Goal: Transaction & Acquisition: Purchase product/service

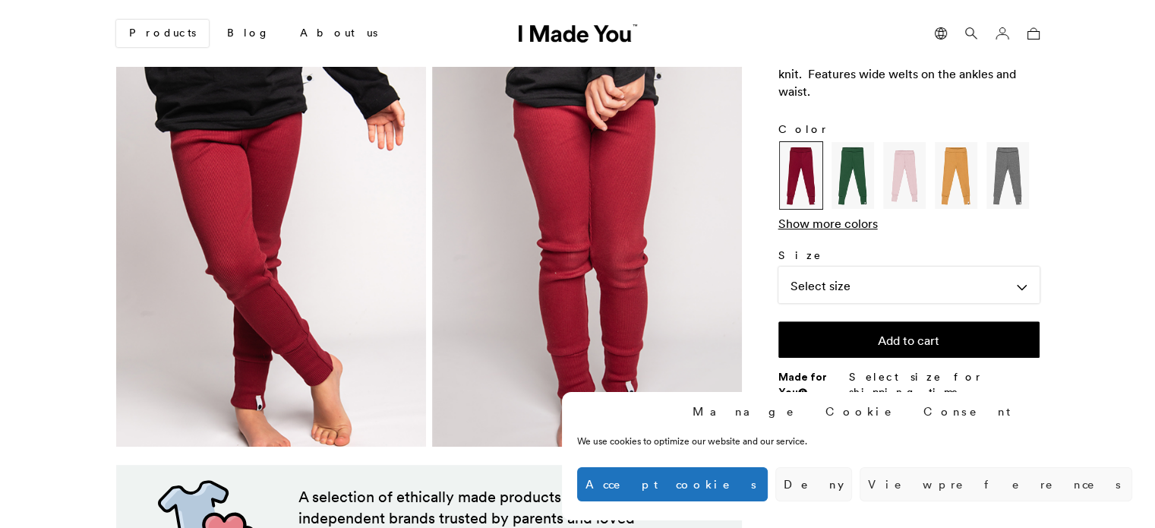
scroll to position [461, 0]
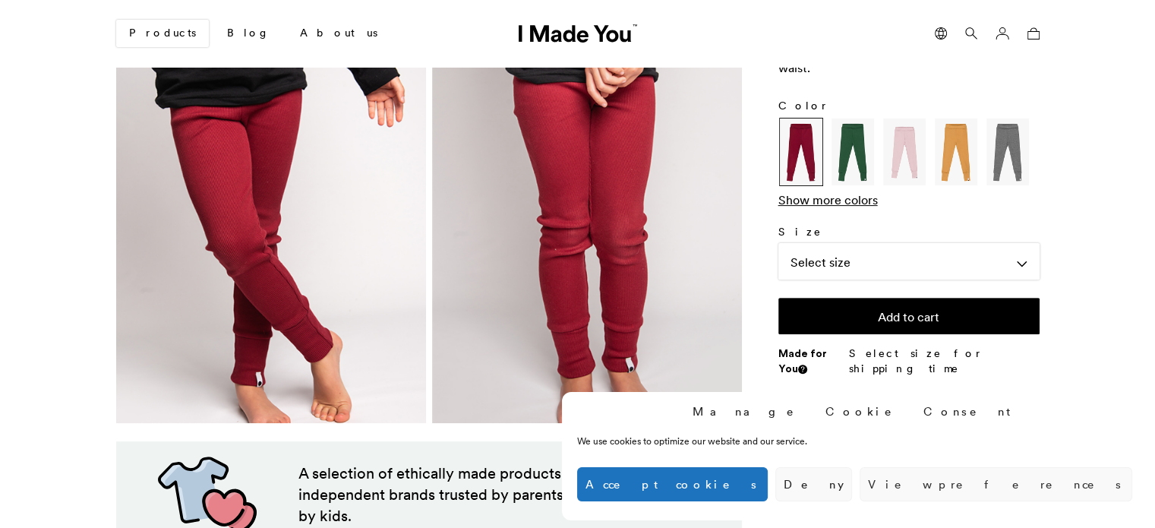
click at [343, 349] on img at bounding box center [271, 219] width 310 height 405
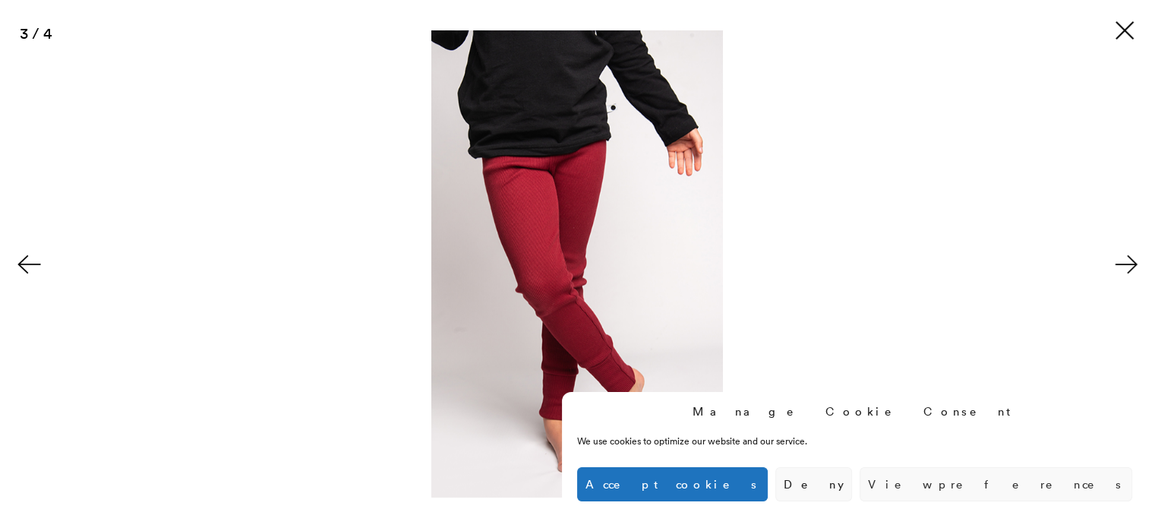
click at [569, 436] on img at bounding box center [576, 263] width 291 height 467
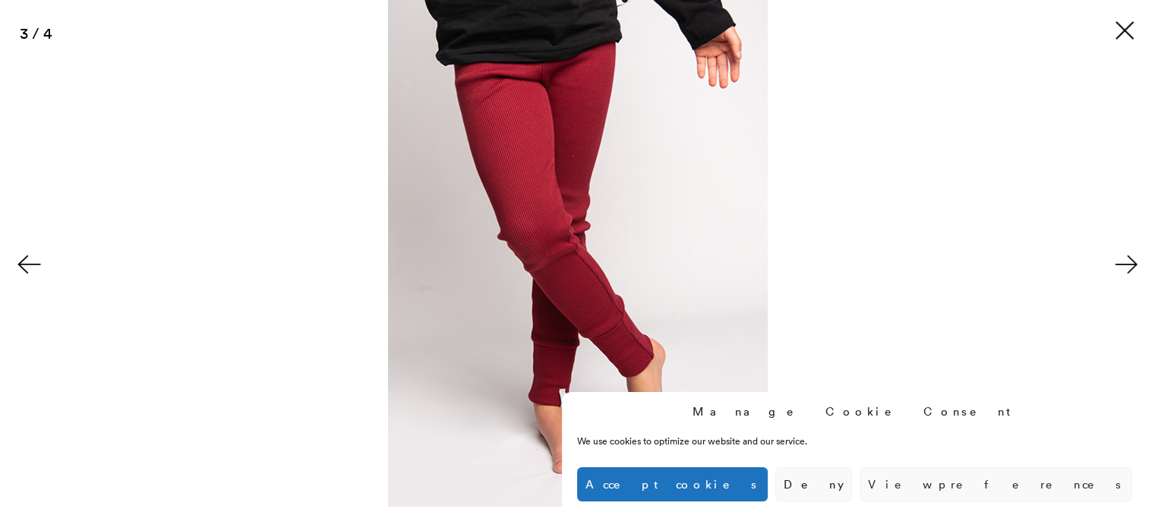
click at [1132, 263] on button at bounding box center [1127, 264] width 53 height 76
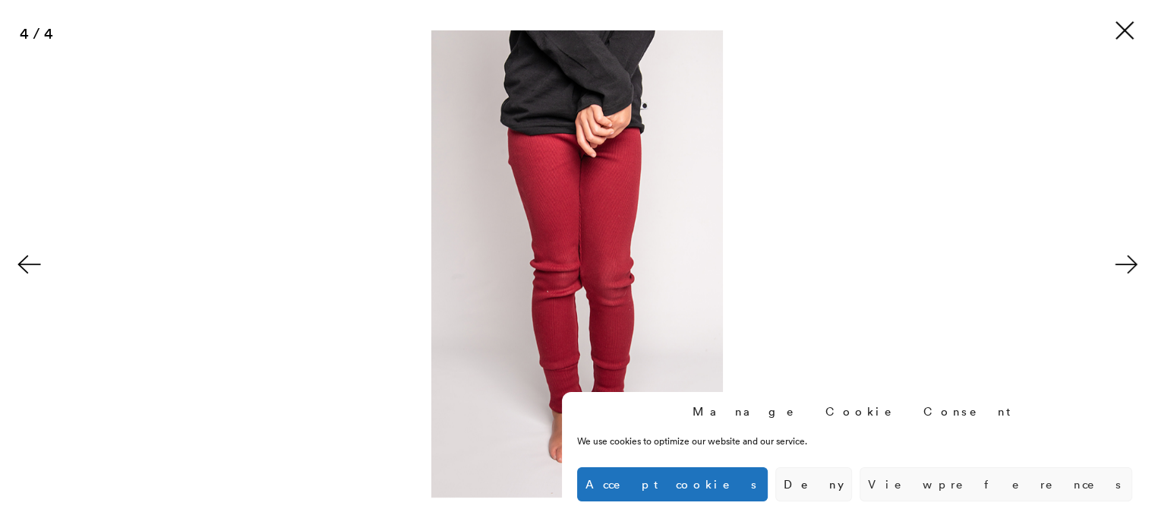
click at [616, 446] on img at bounding box center [576, 263] width 291 height 467
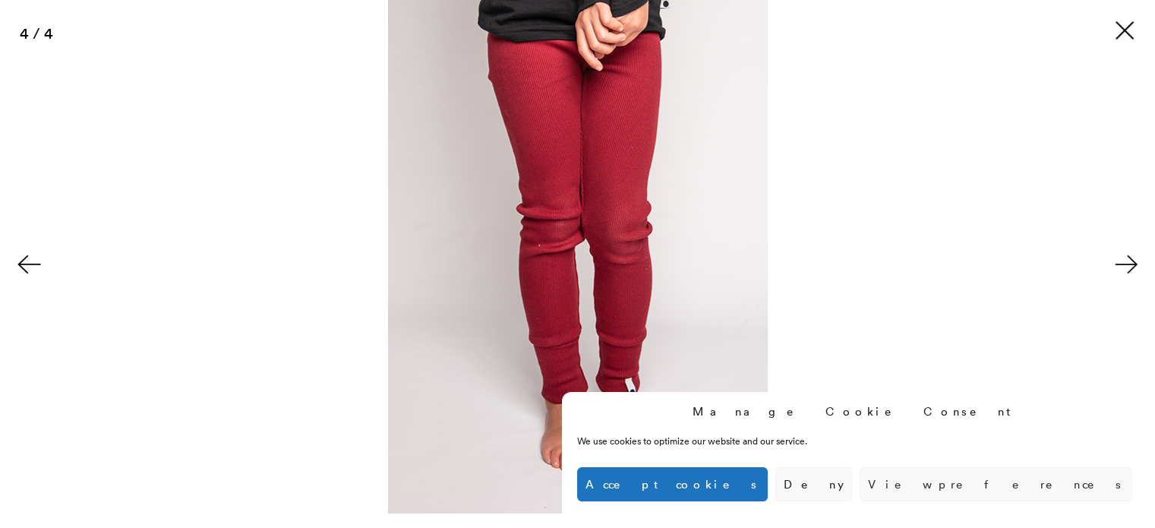
click at [1121, 260] on button at bounding box center [1127, 264] width 53 height 76
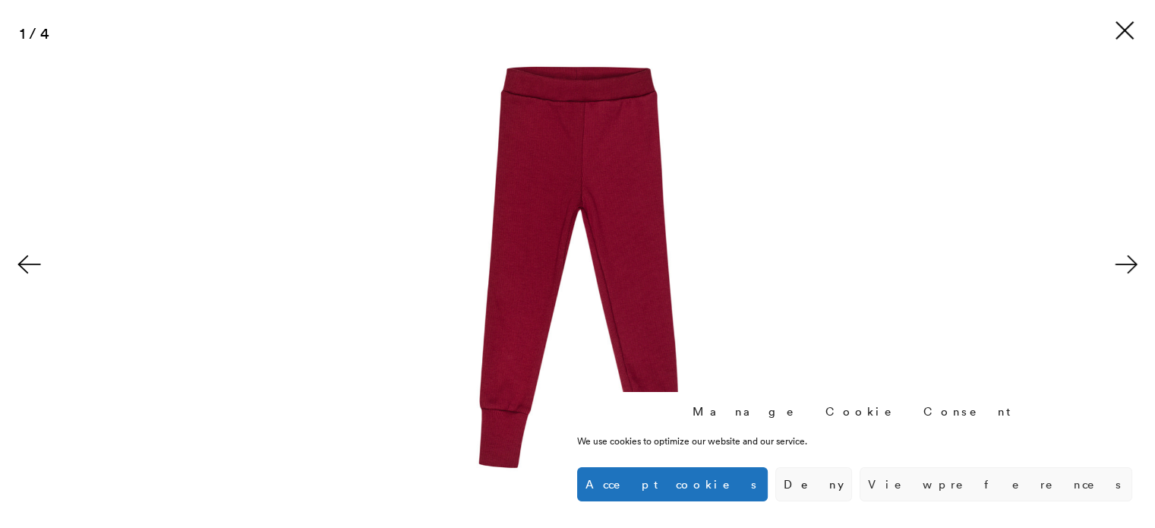
click at [1121, 260] on button at bounding box center [1127, 264] width 53 height 76
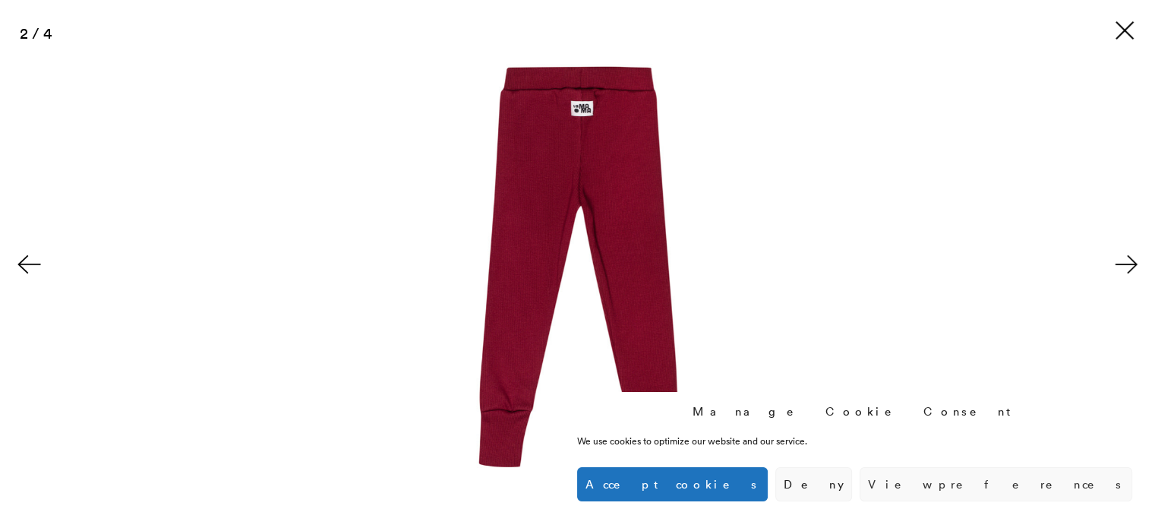
click at [1121, 260] on button at bounding box center [1127, 264] width 53 height 76
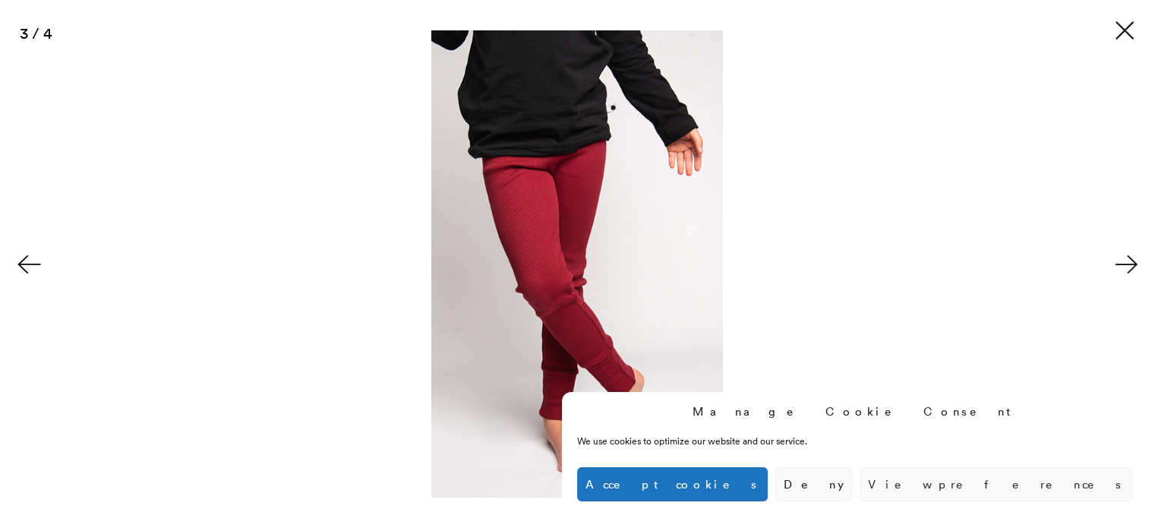
click at [1121, 260] on button at bounding box center [1127, 264] width 53 height 76
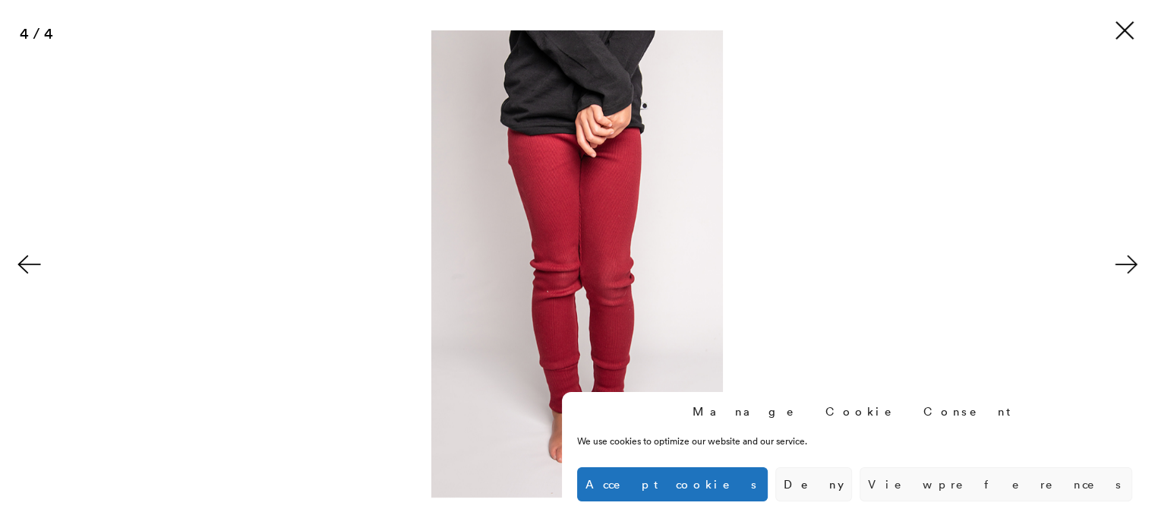
click at [1121, 260] on button at bounding box center [1127, 264] width 53 height 76
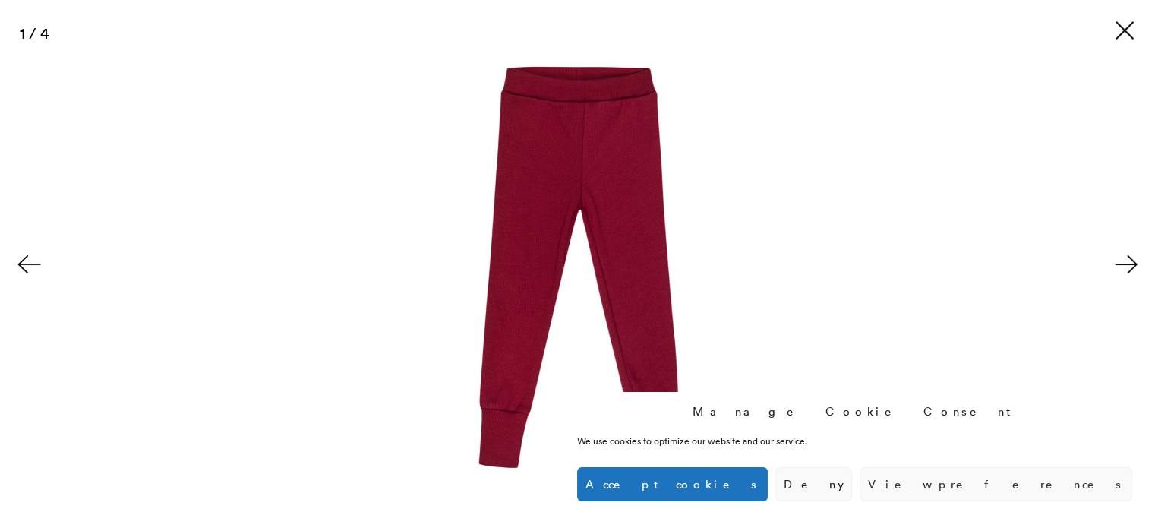
click at [1121, 260] on button at bounding box center [1127, 264] width 53 height 76
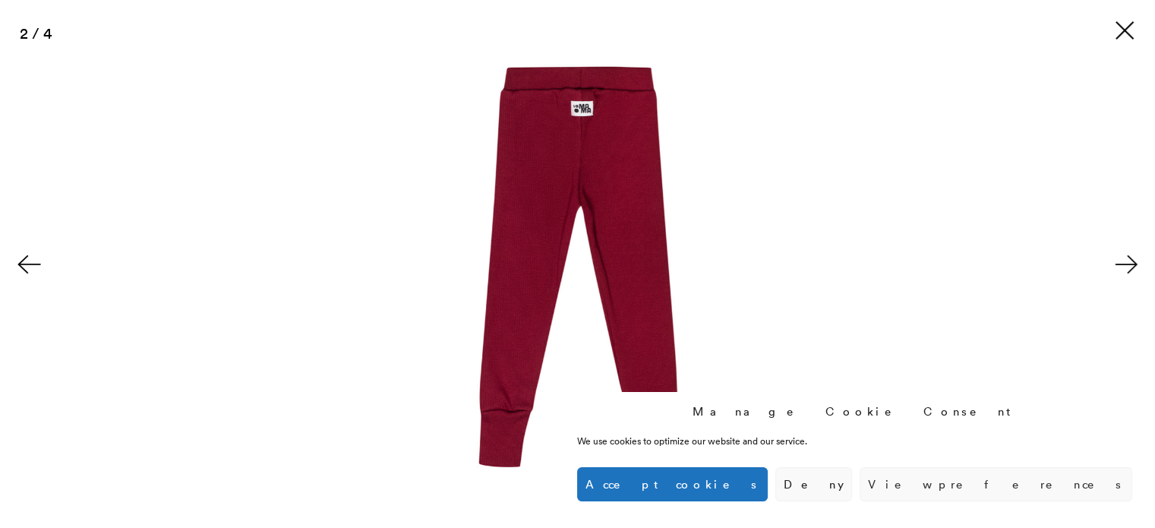
click at [1121, 260] on button at bounding box center [1127, 264] width 53 height 76
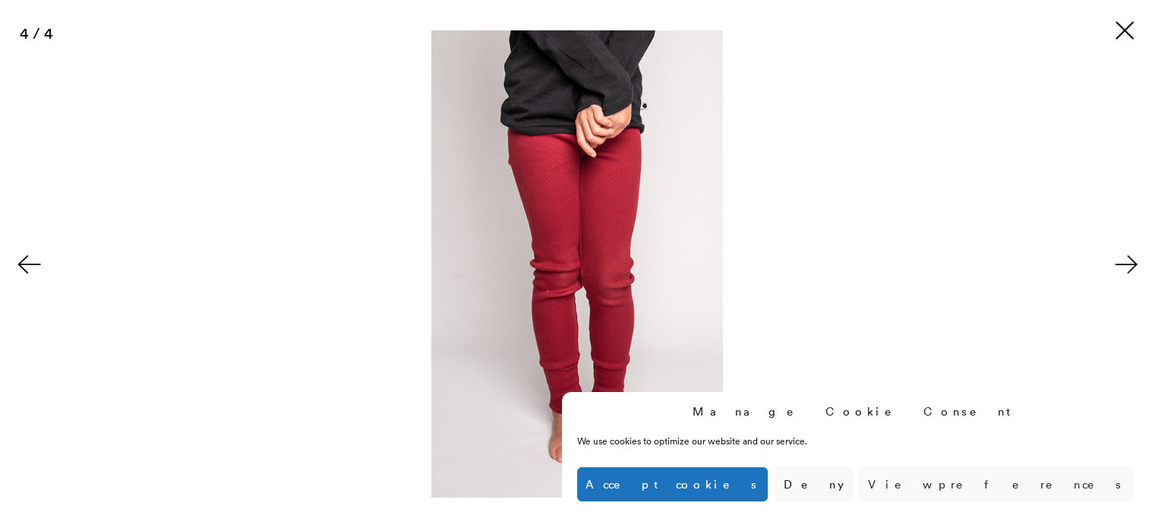
click at [1121, 260] on button at bounding box center [1127, 264] width 53 height 76
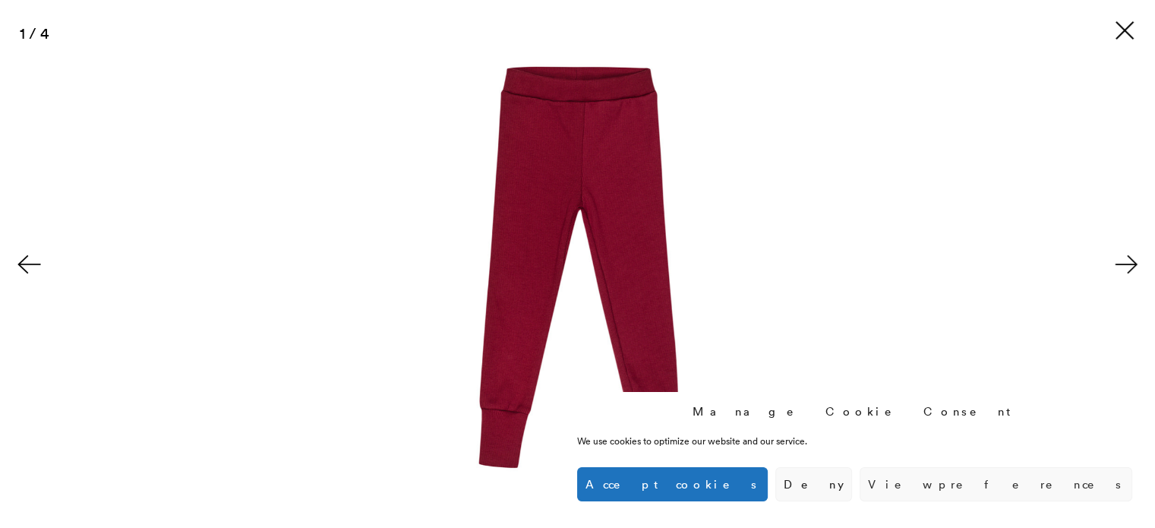
click at [1121, 260] on button at bounding box center [1127, 264] width 53 height 76
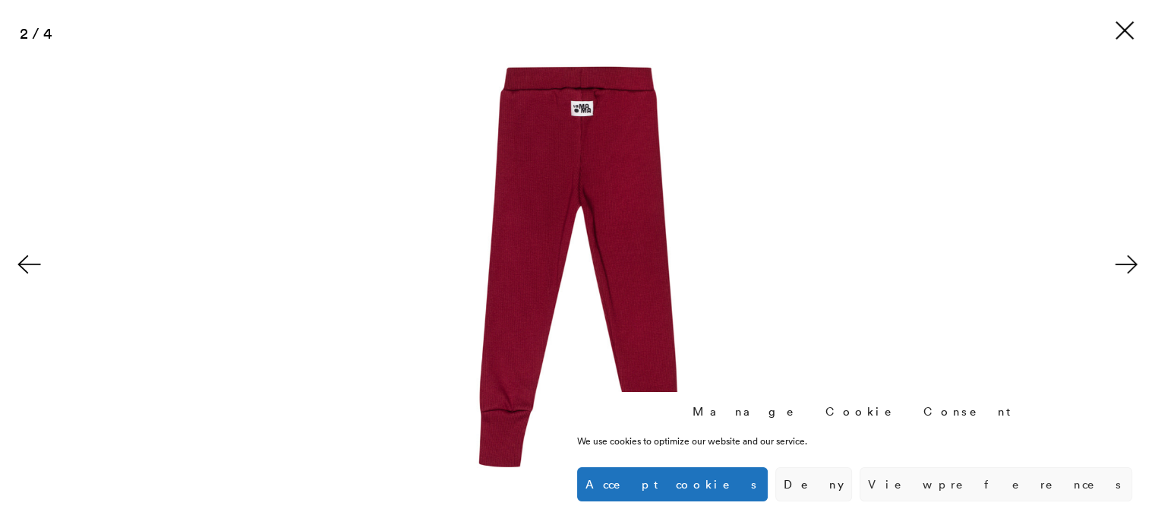
click at [1121, 260] on button at bounding box center [1127, 264] width 53 height 76
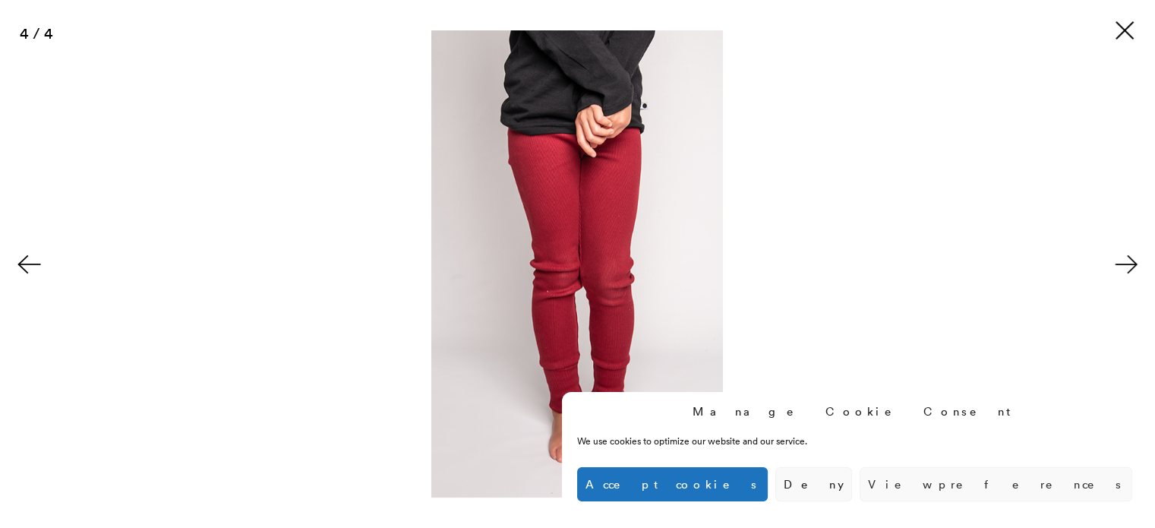
click at [1121, 260] on button at bounding box center [1127, 264] width 53 height 76
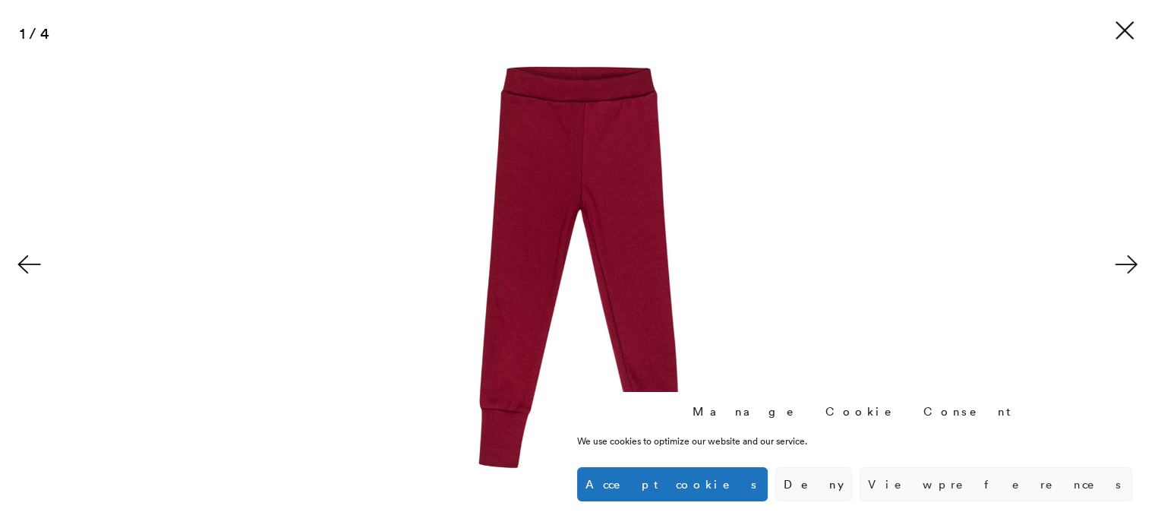
click at [1116, 32] on button at bounding box center [1124, 30] width 24 height 24
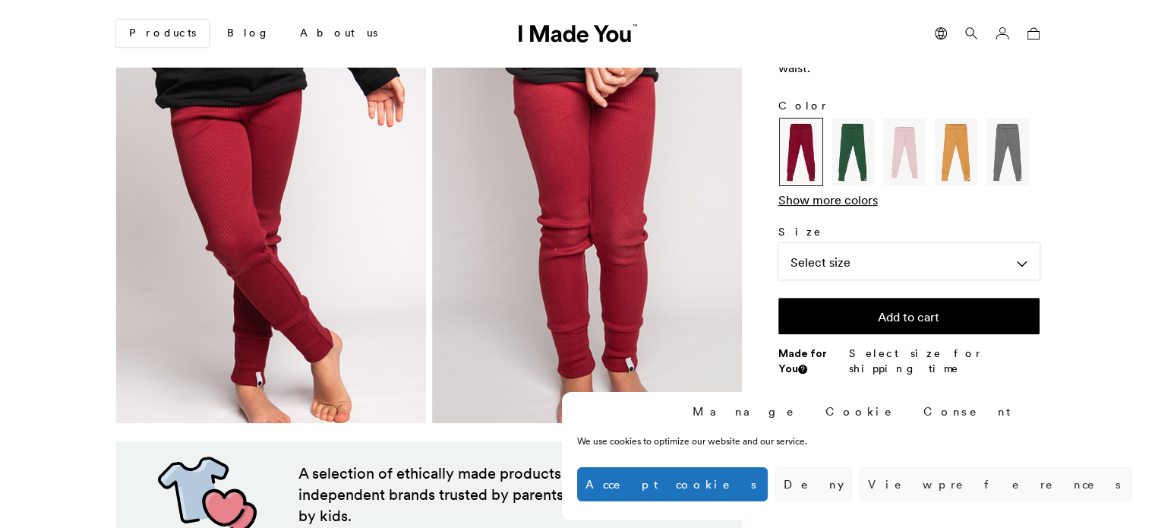
click at [845, 163] on img at bounding box center [852, 151] width 43 height 67
click at [846, 169] on img at bounding box center [852, 151] width 43 height 67
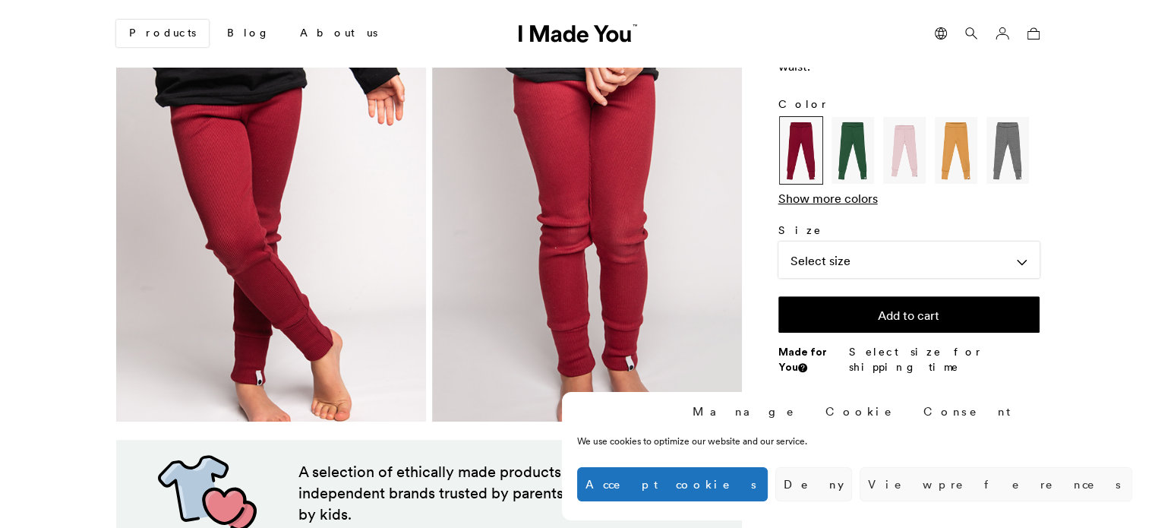
scroll to position [449, 0]
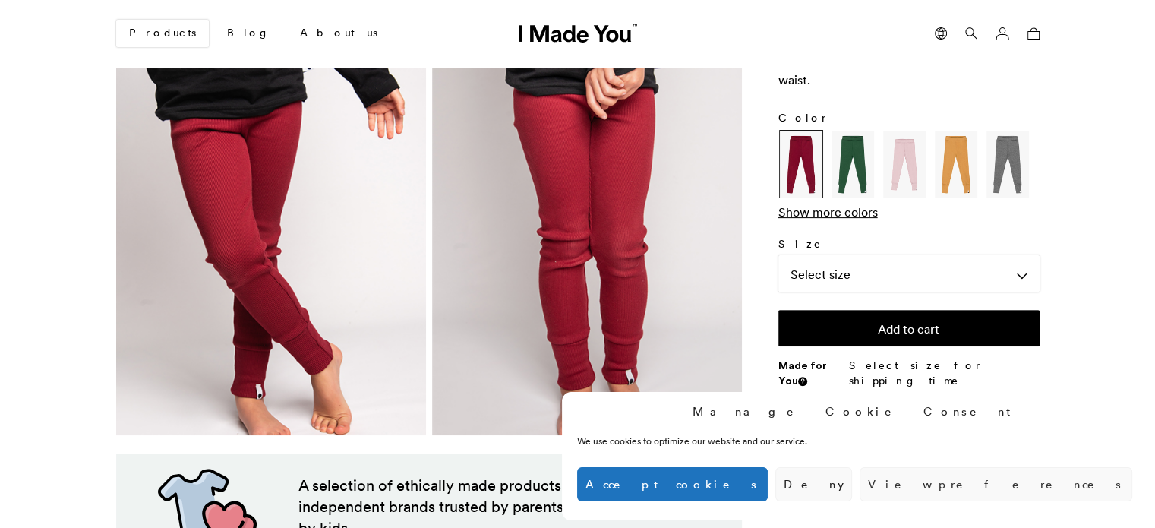
click at [851, 168] on img at bounding box center [852, 164] width 43 height 67
click at [967, 175] on img at bounding box center [955, 164] width 43 height 67
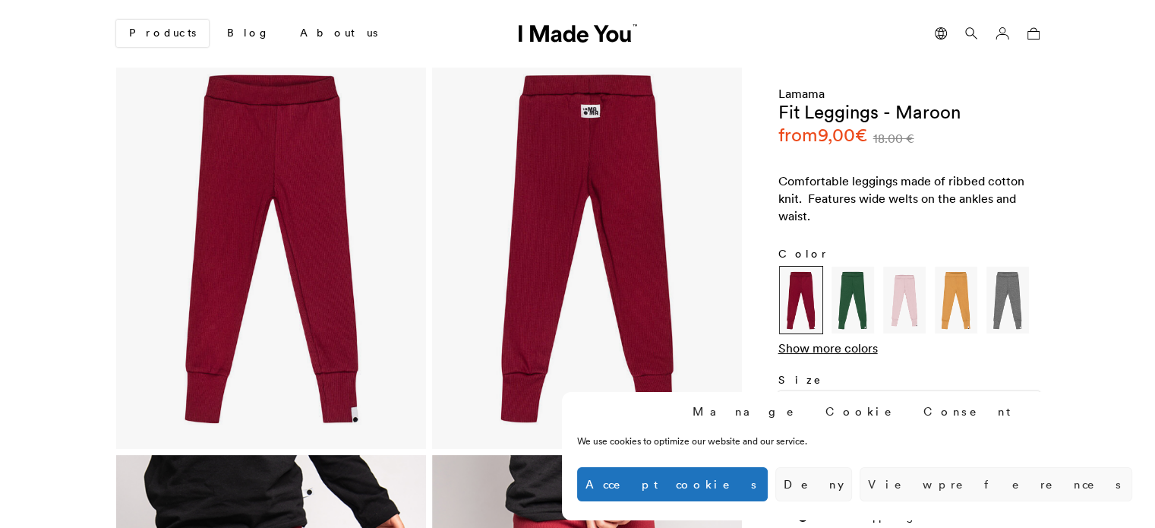
scroll to position [0, 0]
